Goal: Transaction & Acquisition: Purchase product/service

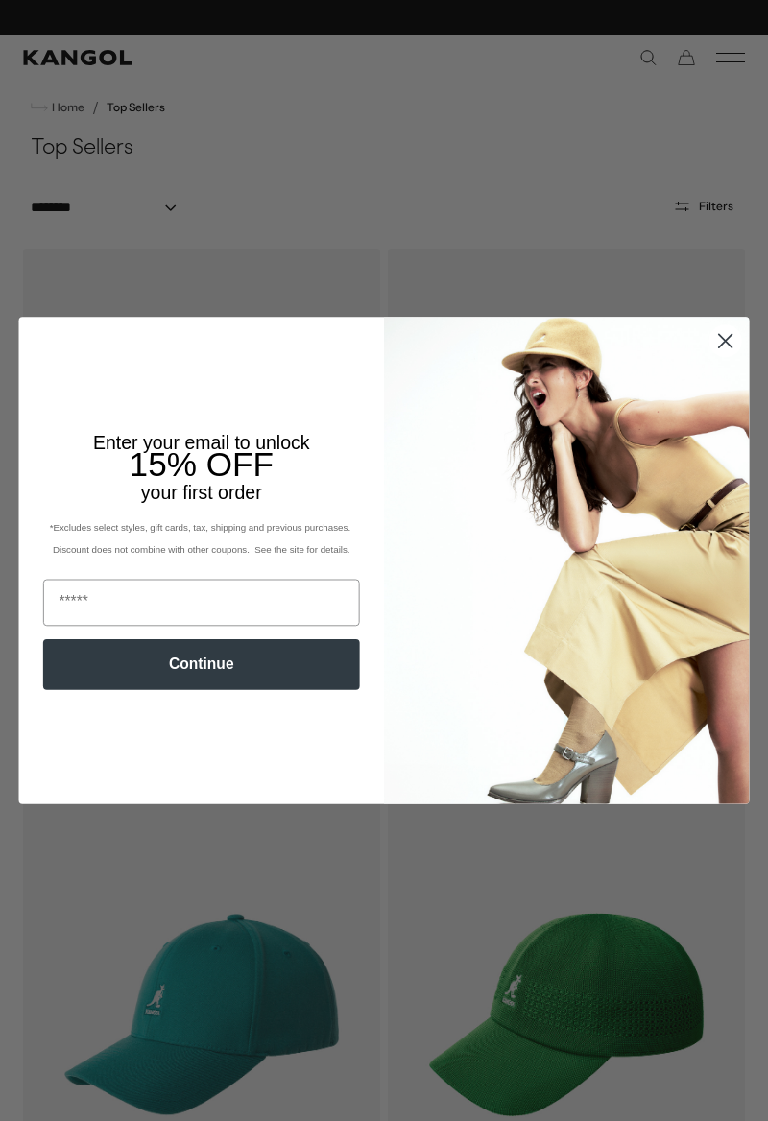
scroll to position [0, 396]
click at [709, 341] on circle "Close dialog" at bounding box center [724, 340] width 31 height 31
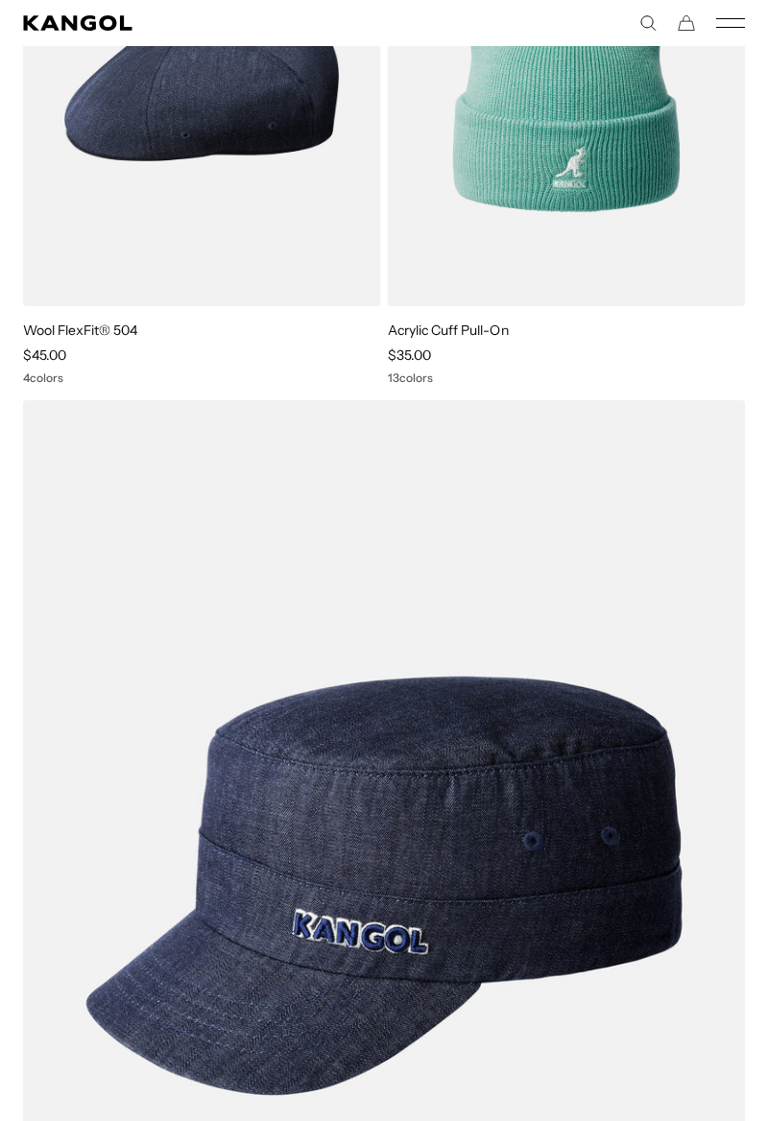
scroll to position [0, 0]
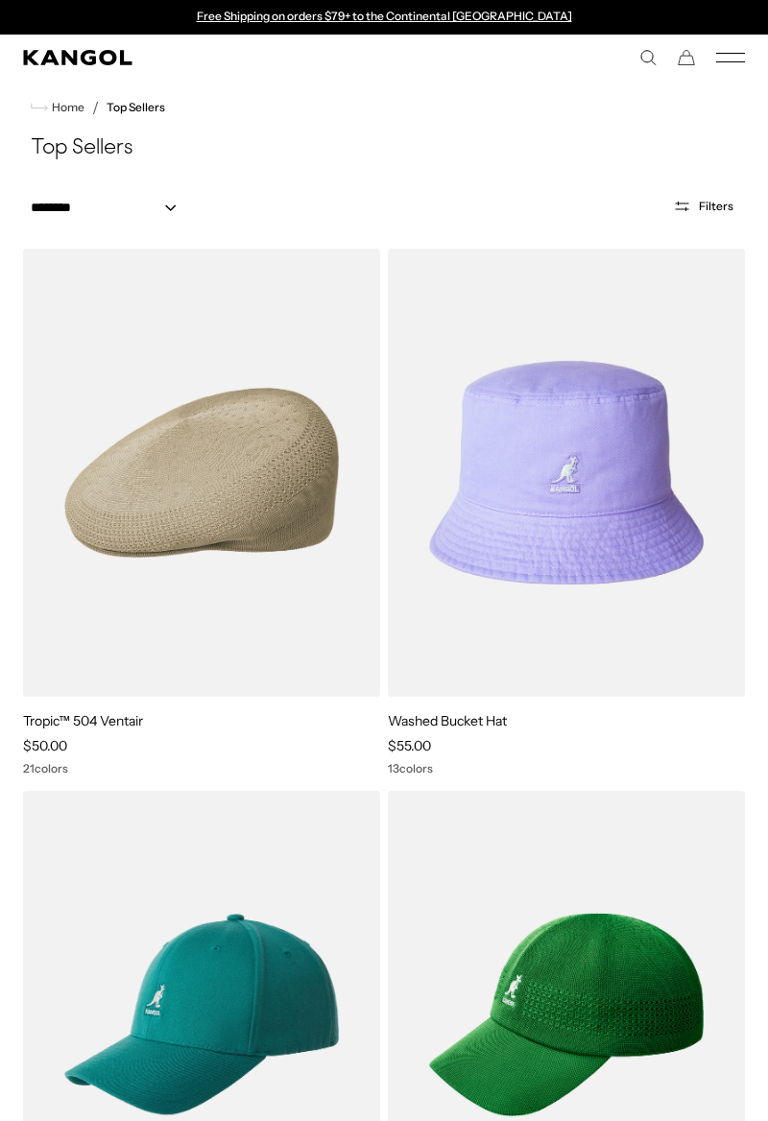
click at [0, 0] on img at bounding box center [0, 0] width 0 height 0
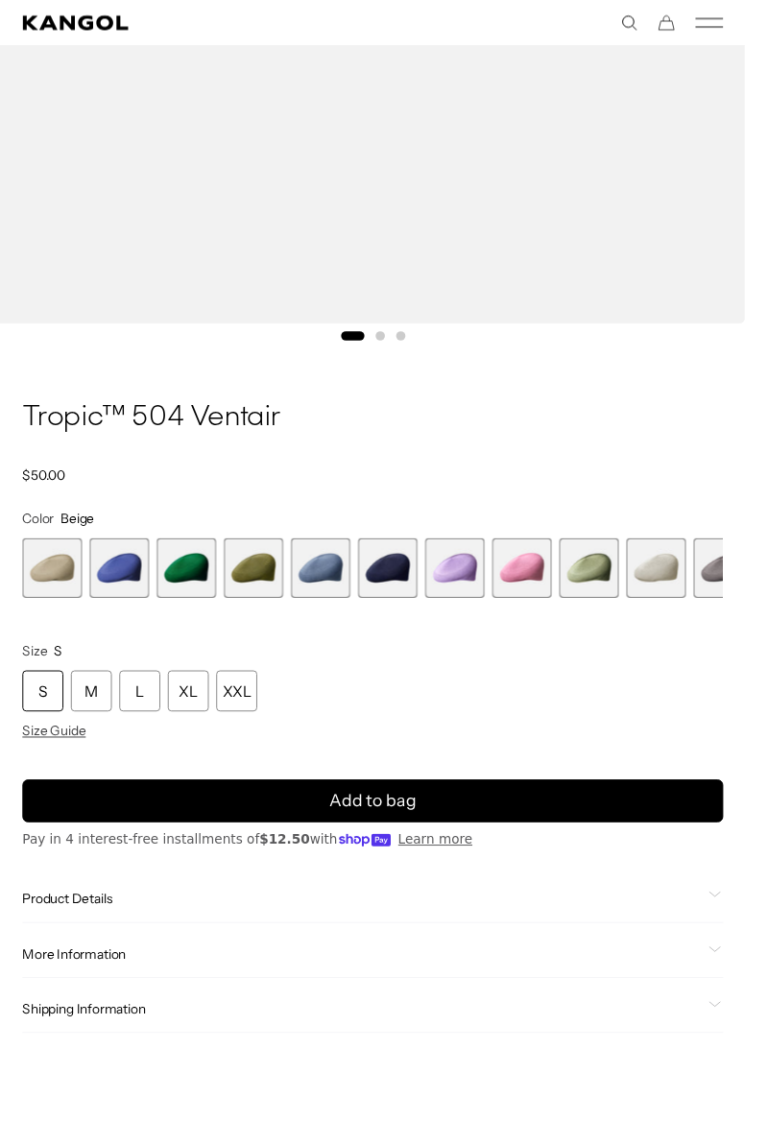
scroll to position [0, 396]
click at [259, 588] on span "4 of 22" at bounding box center [260, 584] width 61 height 61
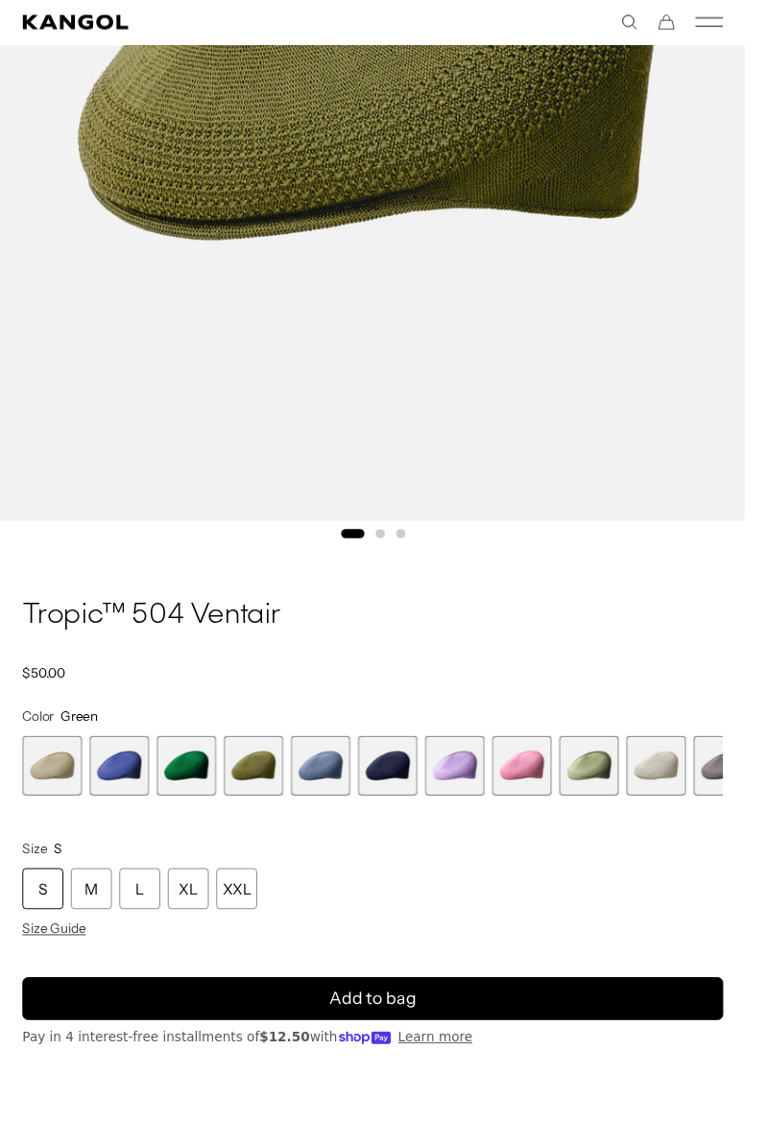
scroll to position [0, 396]
click at [185, 797] on span "3 of 22" at bounding box center [191, 788] width 61 height 61
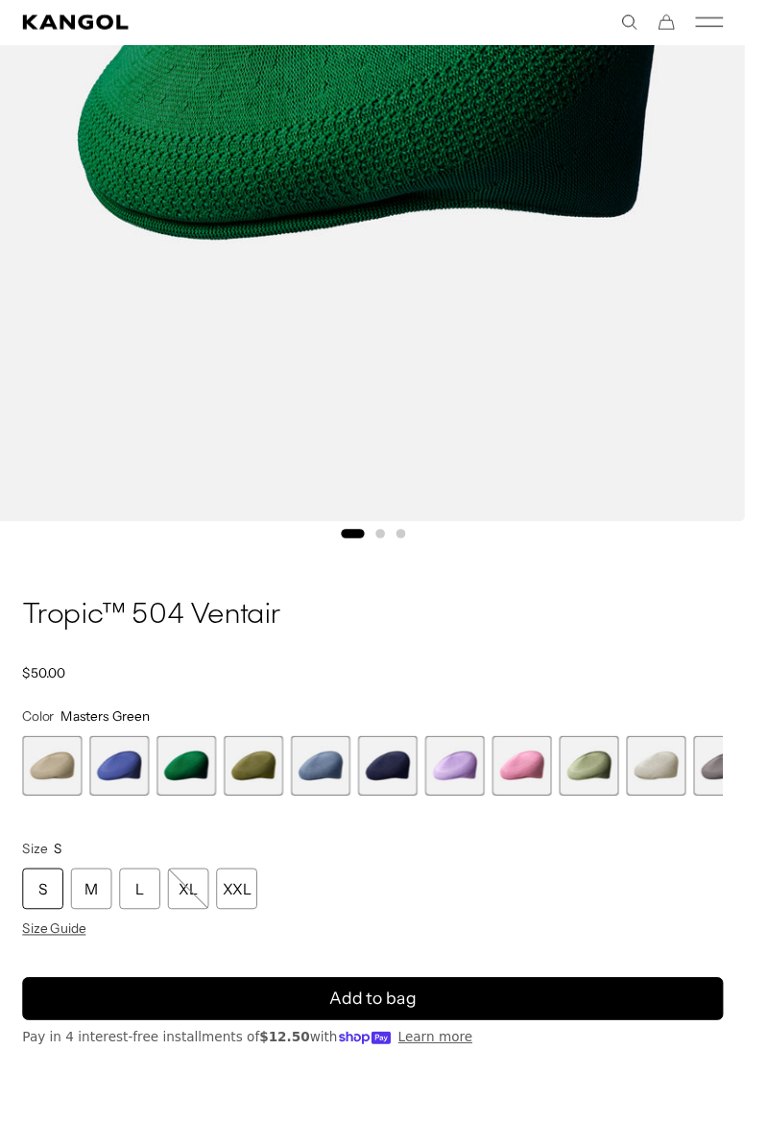
click at [257, 783] on span "4 of 22" at bounding box center [260, 788] width 61 height 61
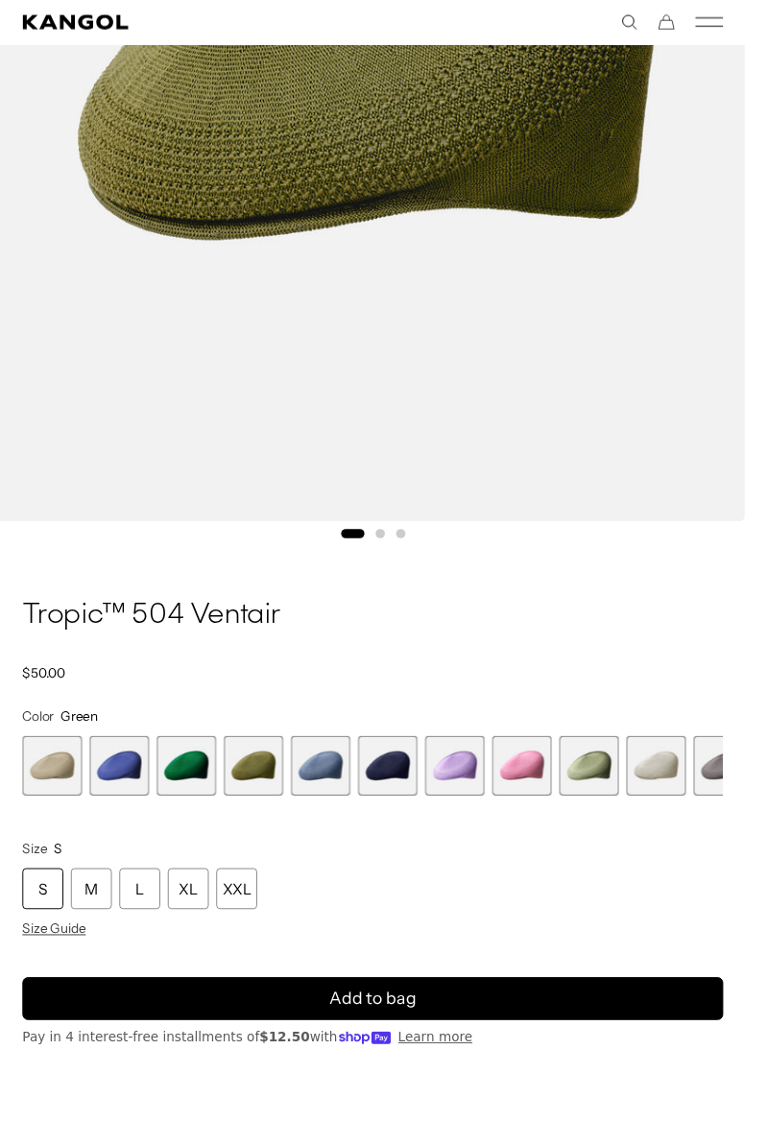
click at [605, 784] on span "9 of 22" at bounding box center [606, 788] width 61 height 61
